Goal: Obtain resource: Obtain resource

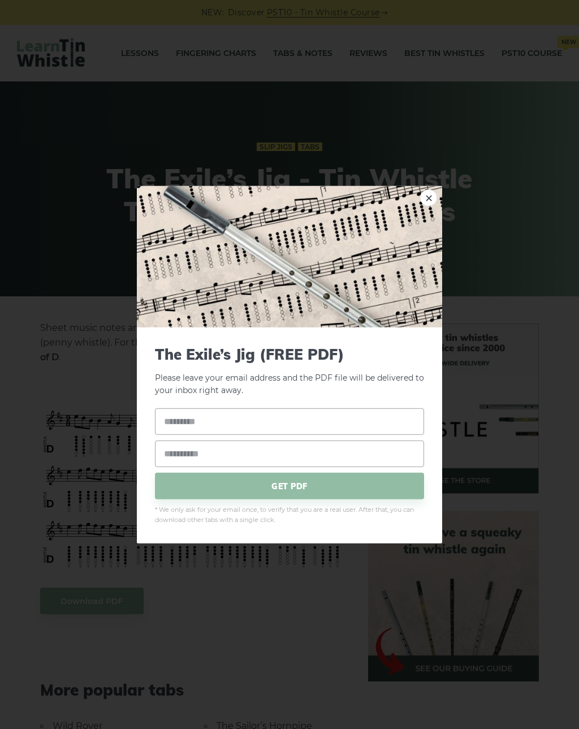
click at [315, 480] on span "GET PDF" at bounding box center [289, 486] width 269 height 27
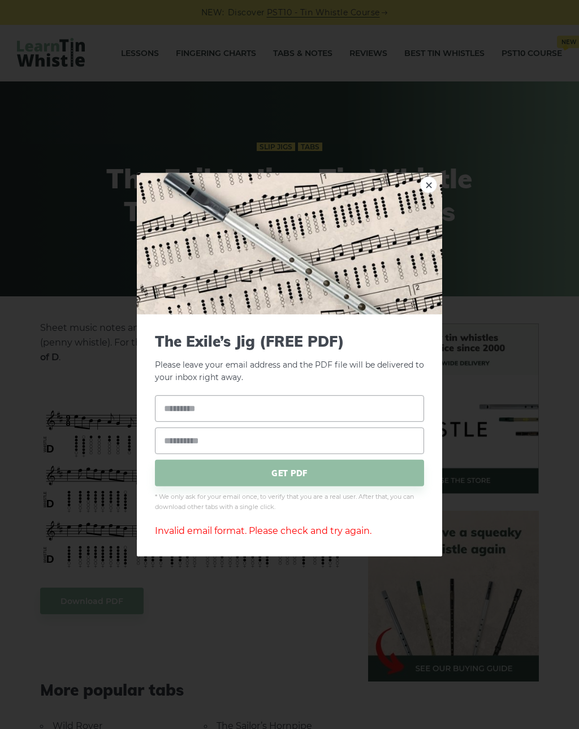
click at [223, 623] on div "× The Exile’s Jig (FREE PDF) Please leave your email address and the PDF file w…" at bounding box center [289, 364] width 579 height 729
click at [427, 193] on link "×" at bounding box center [428, 184] width 17 height 17
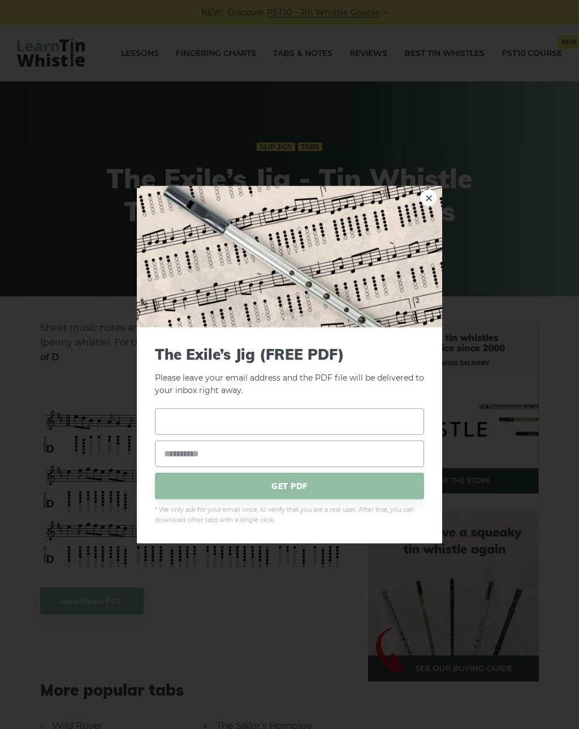
click at [255, 428] on input "text" at bounding box center [289, 422] width 269 height 27
type input "**********"
click at [241, 458] on input "email" at bounding box center [289, 454] width 269 height 27
type input "**********"
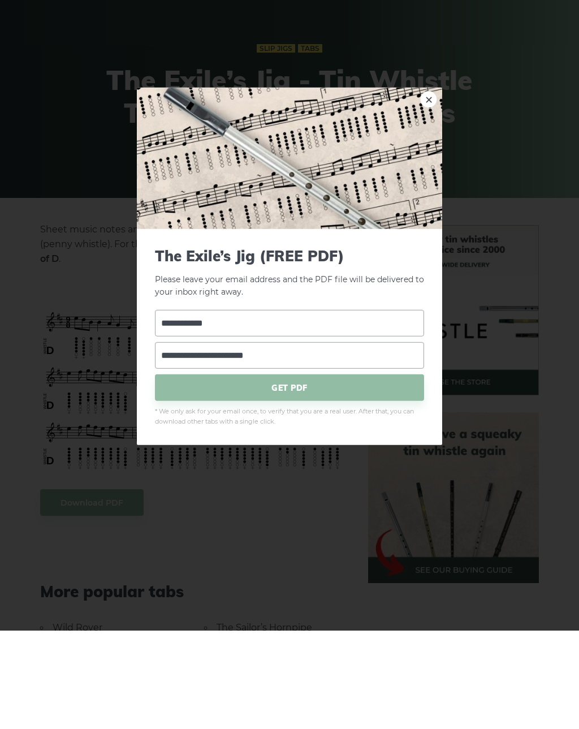
click at [323, 473] on span "GET PDF" at bounding box center [289, 486] width 269 height 27
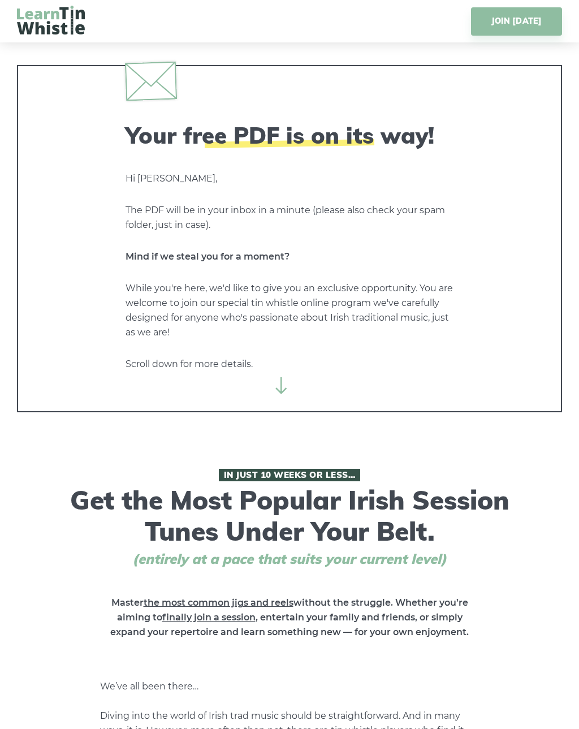
click at [287, 393] on icon at bounding box center [281, 385] width 17 height 17
click at [287, 380] on icon at bounding box center [281, 385] width 17 height 17
click at [280, 388] on icon at bounding box center [281, 385] width 17 height 17
click at [277, 383] on icon at bounding box center [281, 385] width 17 height 17
